Goal: Information Seeking & Learning: Learn about a topic

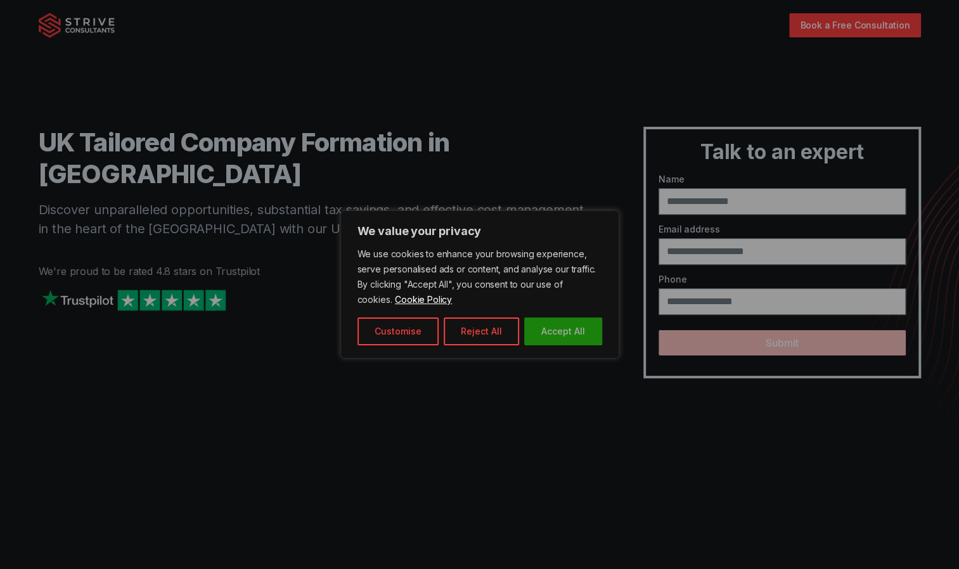
click at [574, 337] on button "Accept All" at bounding box center [563, 332] width 78 height 28
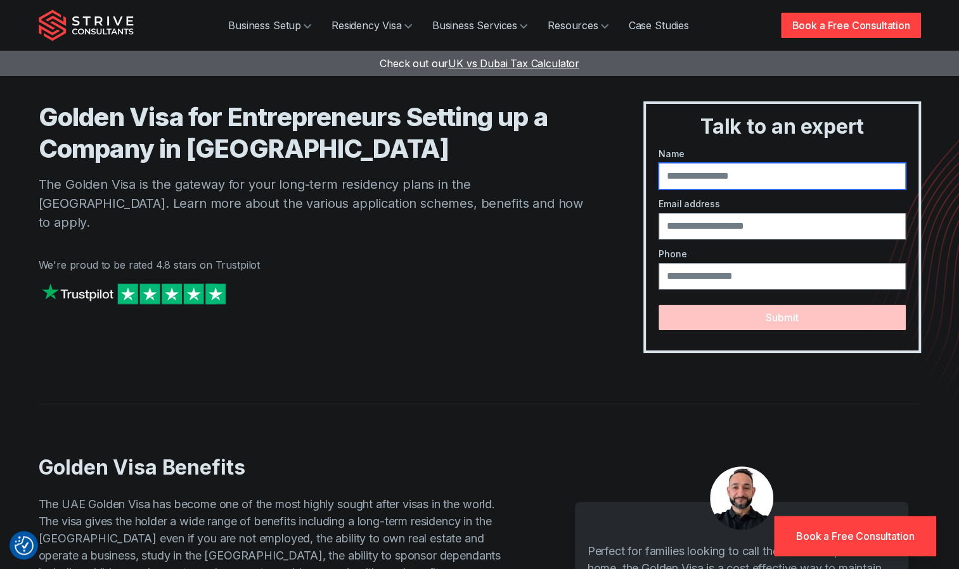
click at [742, 180] on input "text" at bounding box center [782, 176] width 247 height 27
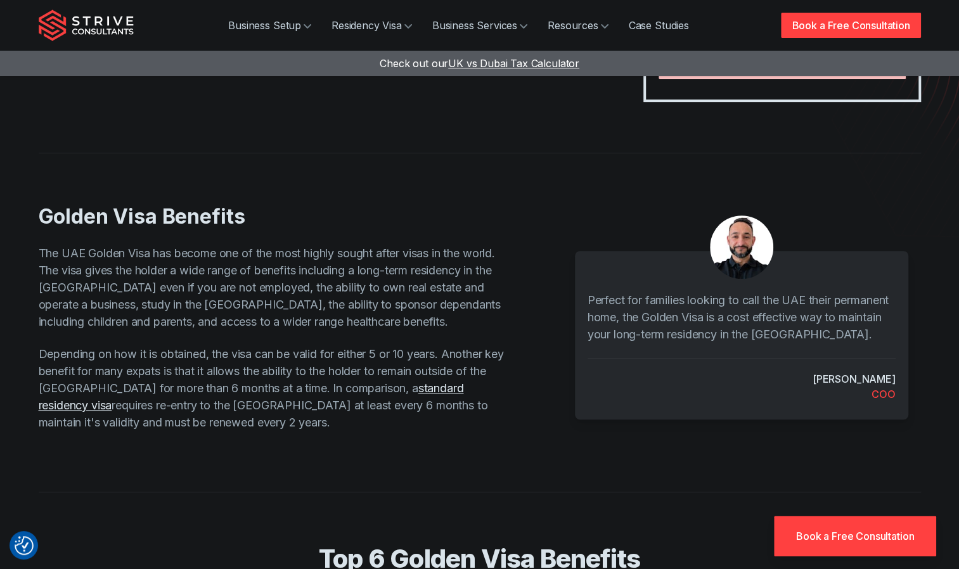
scroll to position [254, 0]
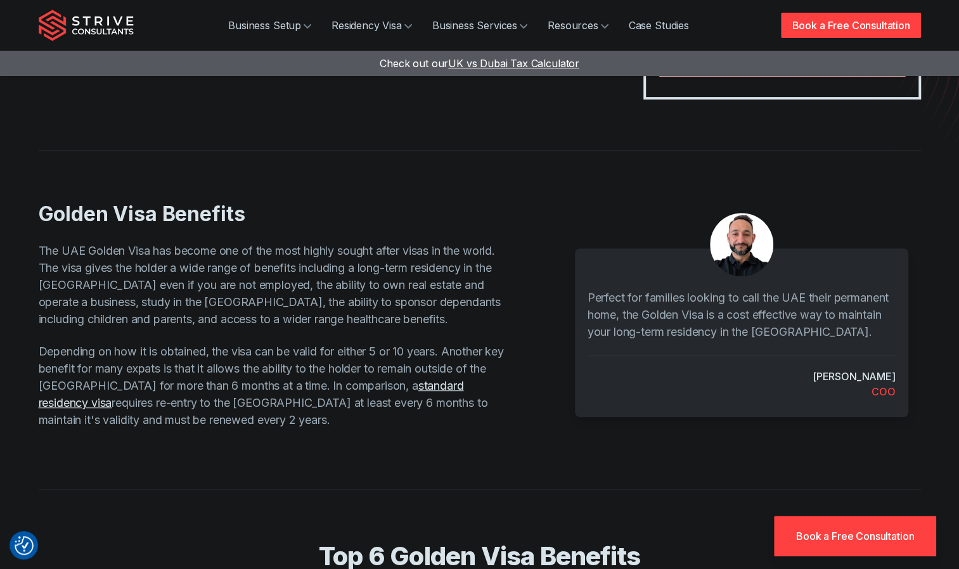
type input "**"
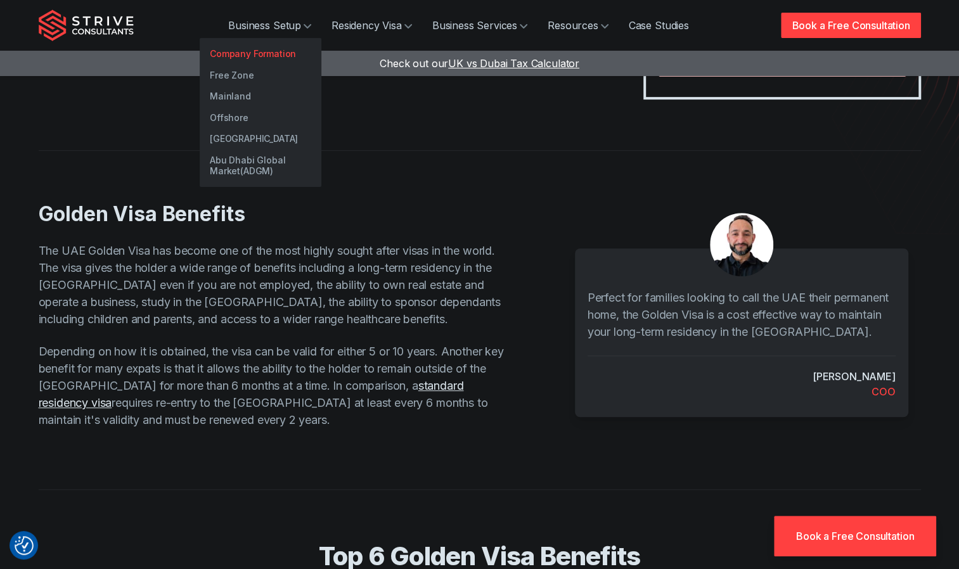
click at [268, 48] on link "Company Formation" at bounding box center [261, 54] width 122 height 22
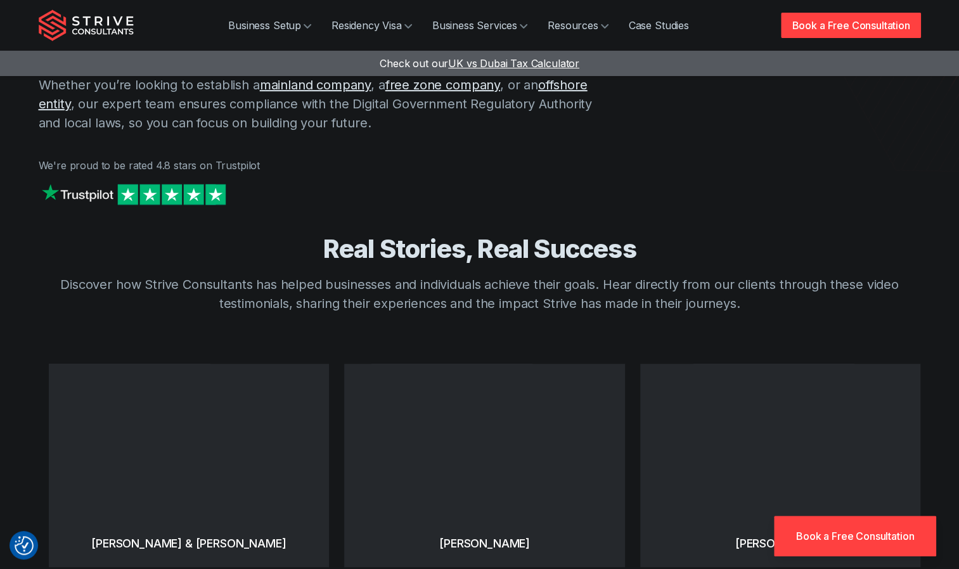
scroll to position [317, 0]
